Goal: Find specific page/section: Find specific page/section

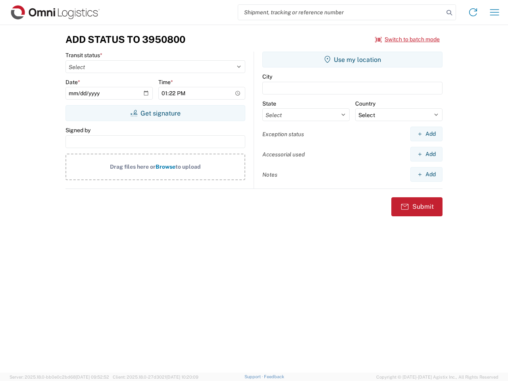
click at [341, 12] on input "search" at bounding box center [341, 12] width 206 height 15
click at [450, 13] on icon at bounding box center [449, 12] width 11 height 11
click at [473, 12] on icon at bounding box center [473, 12] width 13 height 13
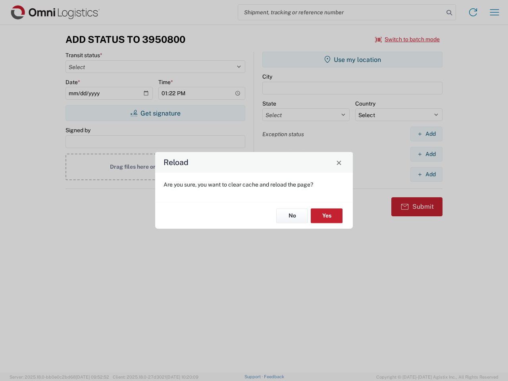
click at [408, 39] on div "Reload Are you sure, you want to clear cache and reload the page? No Yes" at bounding box center [254, 190] width 508 height 381
click at [155, 113] on div "Reload Are you sure, you want to clear cache and reload the page? No Yes" at bounding box center [254, 190] width 508 height 381
click at [353, 60] on div "Reload Are you sure, you want to clear cache and reload the page? No Yes" at bounding box center [254, 190] width 508 height 381
click at [426, 134] on div "Reload Are you sure, you want to clear cache and reload the page? No Yes" at bounding box center [254, 190] width 508 height 381
click at [426, 154] on div "Reload Are you sure, you want to clear cache and reload the page? No Yes" at bounding box center [254, 190] width 508 height 381
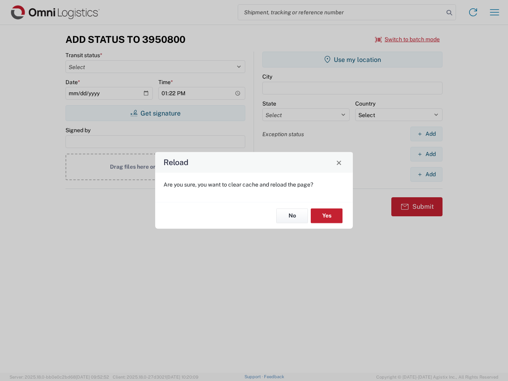
click at [426, 174] on div "Reload Are you sure, you want to clear cache and reload the page? No Yes" at bounding box center [254, 190] width 508 height 381
